Goal: Task Accomplishment & Management: Complete application form

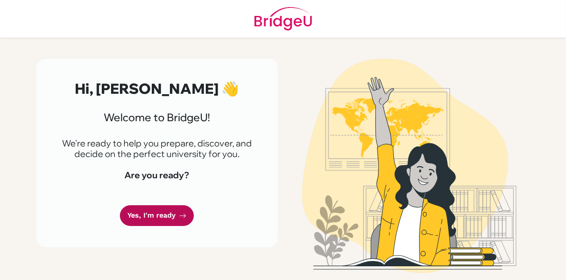
click at [157, 223] on link "Yes, I'm ready" at bounding box center [157, 215] width 74 height 21
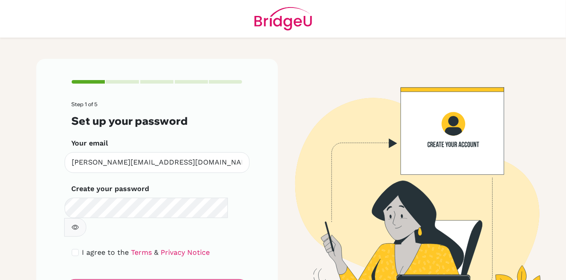
click at [86, 218] on button "button" at bounding box center [75, 227] width 22 height 19
click at [72, 249] on input "checkbox" at bounding box center [75, 252] width 7 height 7
checkbox input "true"
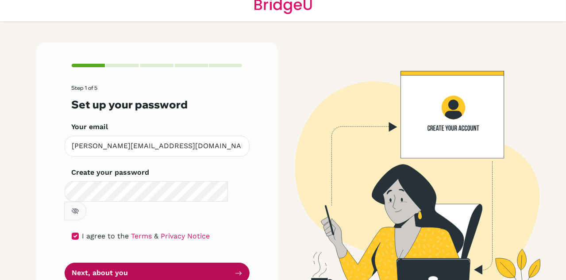
scroll to position [18, 0]
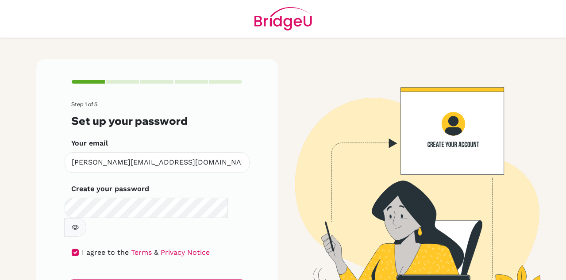
click at [98, 271] on form "Step 1 of 5 Set up your password Your email [PERSON_NAME][EMAIL_ADDRESS][DOMAIN…" at bounding box center [157, 200] width 171 height 199
